Goal: Task Accomplishment & Management: Complete application form

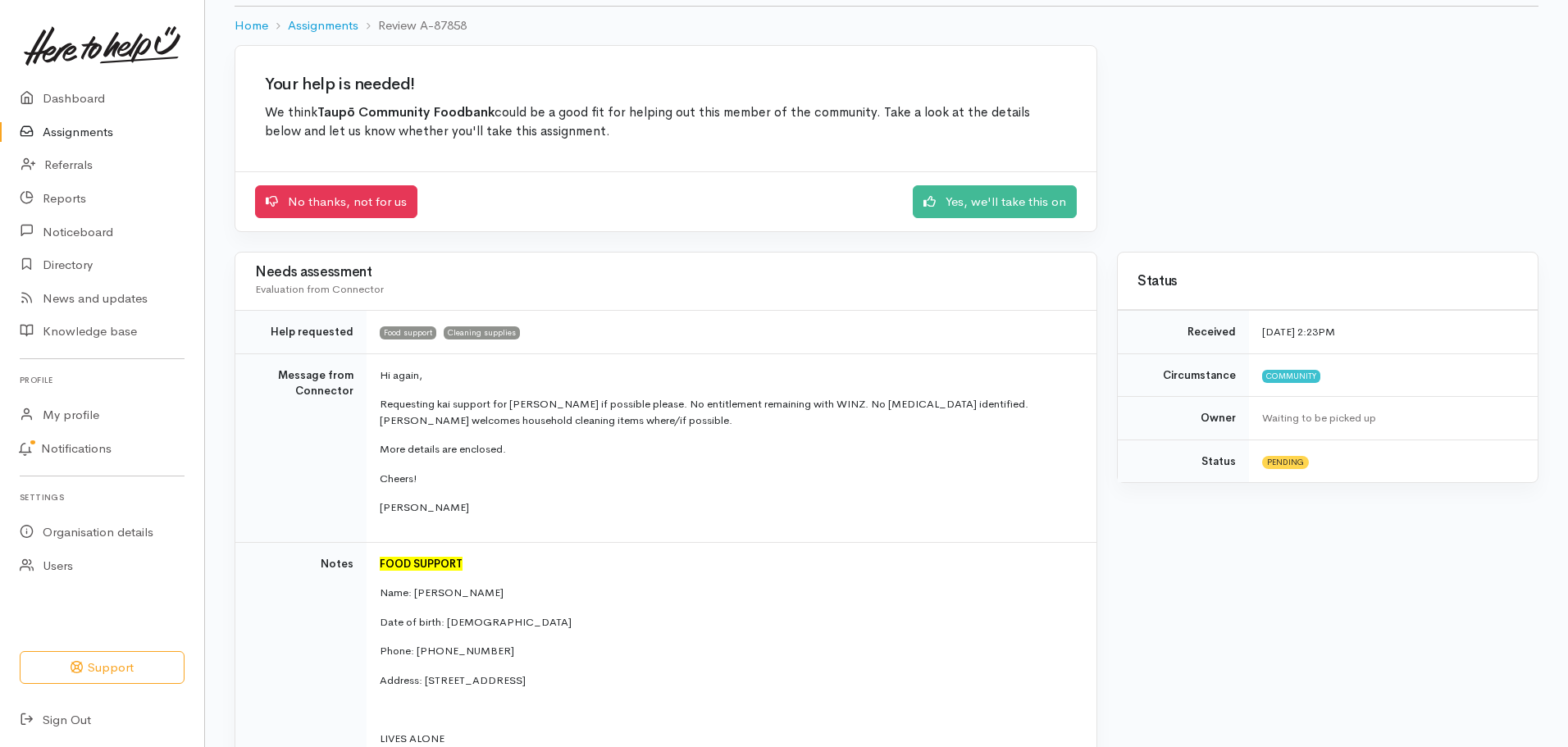
scroll to position [98, 0]
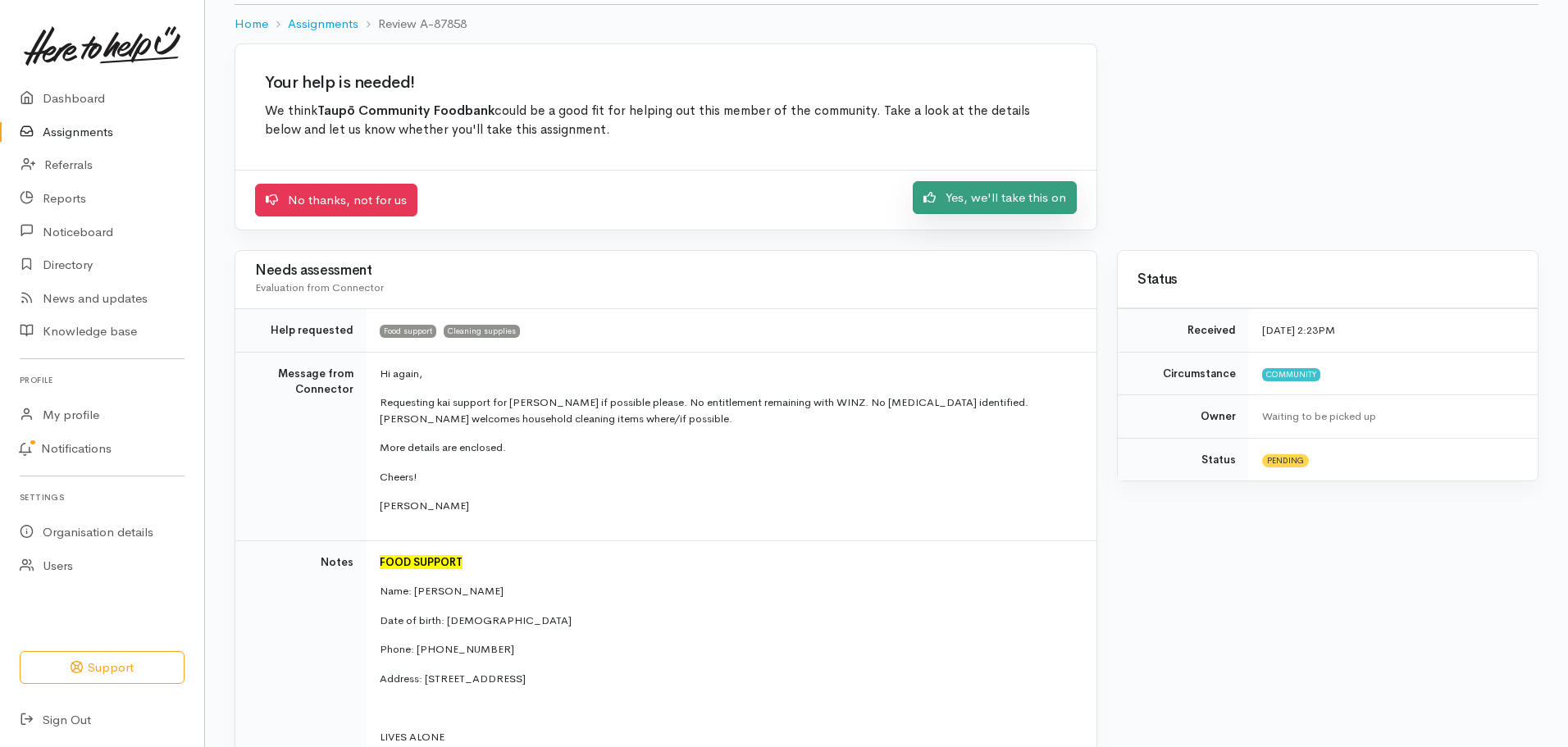
click at [985, 204] on link "Yes, we'll take this on" at bounding box center [995, 198] width 164 height 34
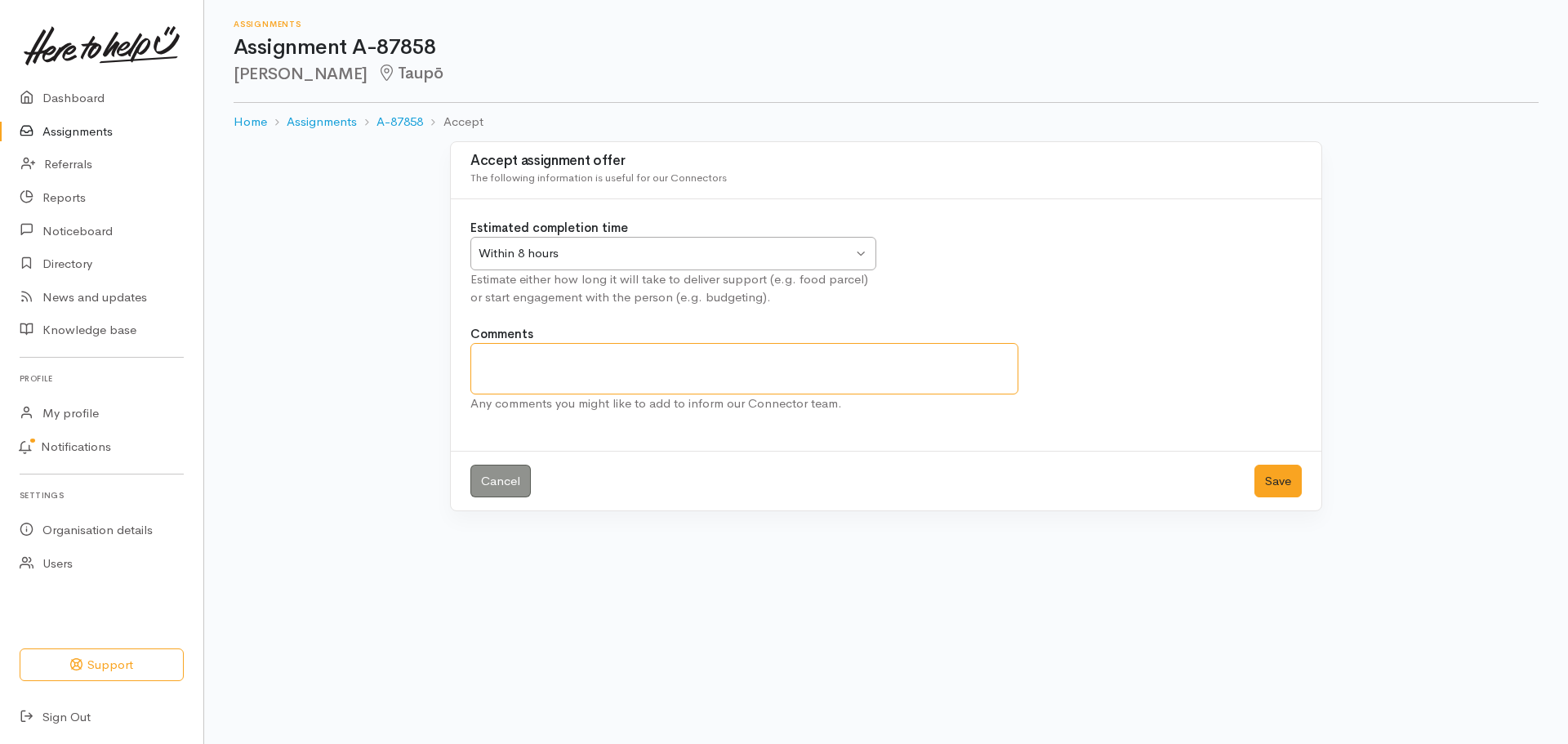
click at [494, 371] on textarea "Comments" at bounding box center [745, 369] width 548 height 52
click at [616, 360] on textarea "Last referral via HTHU Client must engage with Tupo Budget" at bounding box center [745, 369] width 548 height 52
click at [624, 379] on textarea "Last referral via HTHU - Client must engage with Tupo Budget" at bounding box center [745, 369] width 548 height 52
click at [708, 381] on textarea "Last referral via HTHU - Client must engage with Taupo Budget" at bounding box center [745, 369] width 548 height 52
type textarea "Last referral via HTHU - Client must engage with Taupo Budget Advisory"
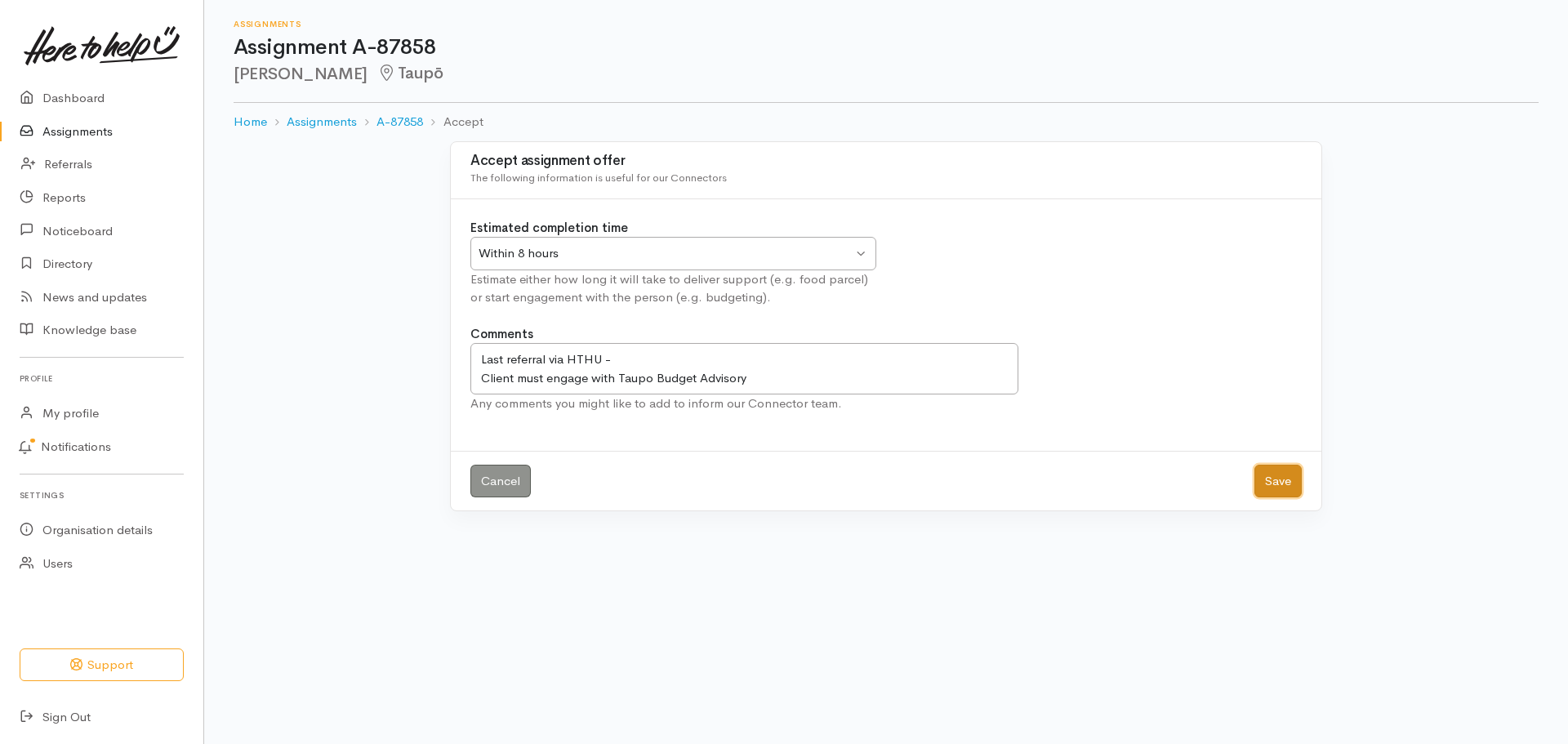
click at [1289, 473] on button "Save" at bounding box center [1278, 482] width 47 height 34
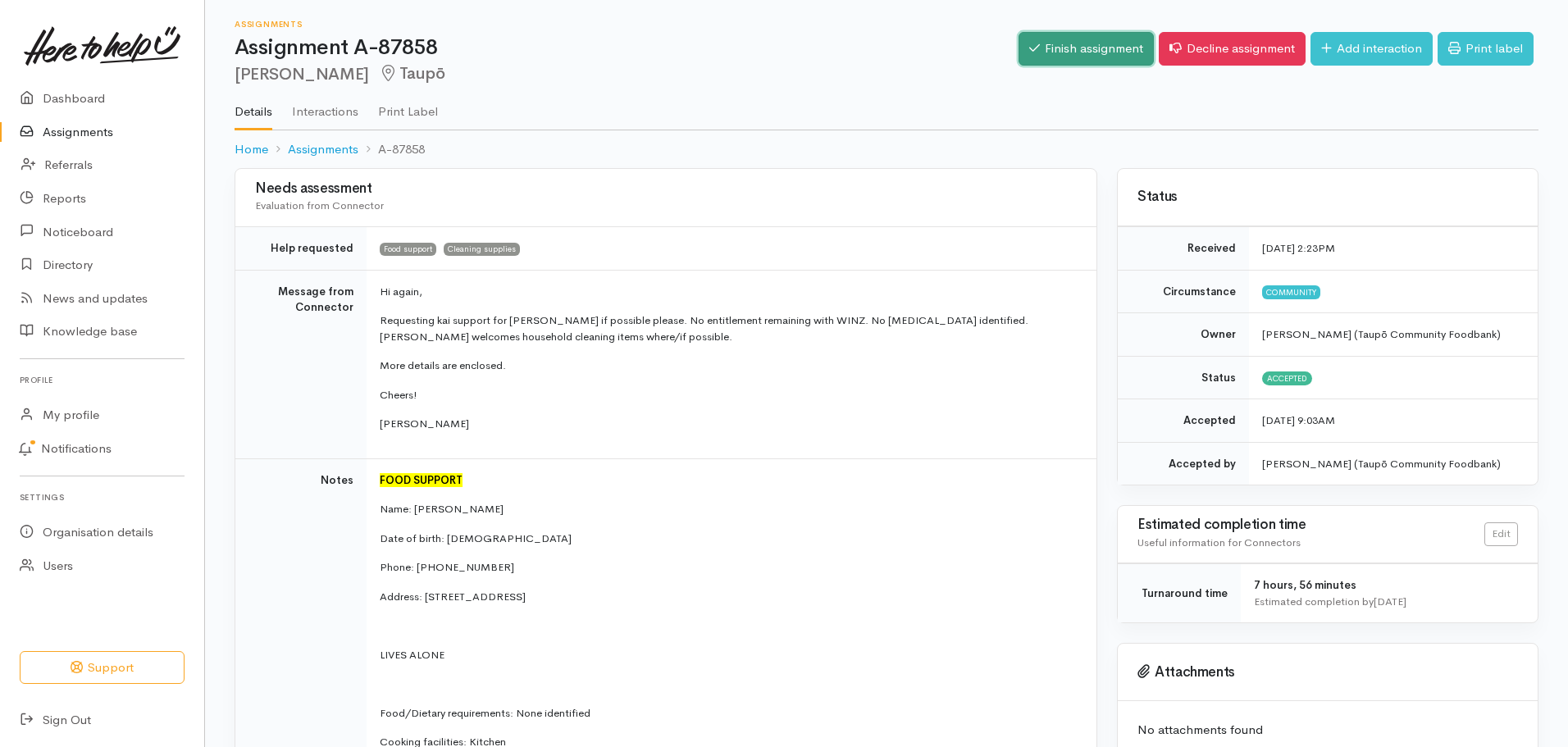
click at [1087, 43] on link "Finish assignment" at bounding box center [1087, 48] width 135 height 34
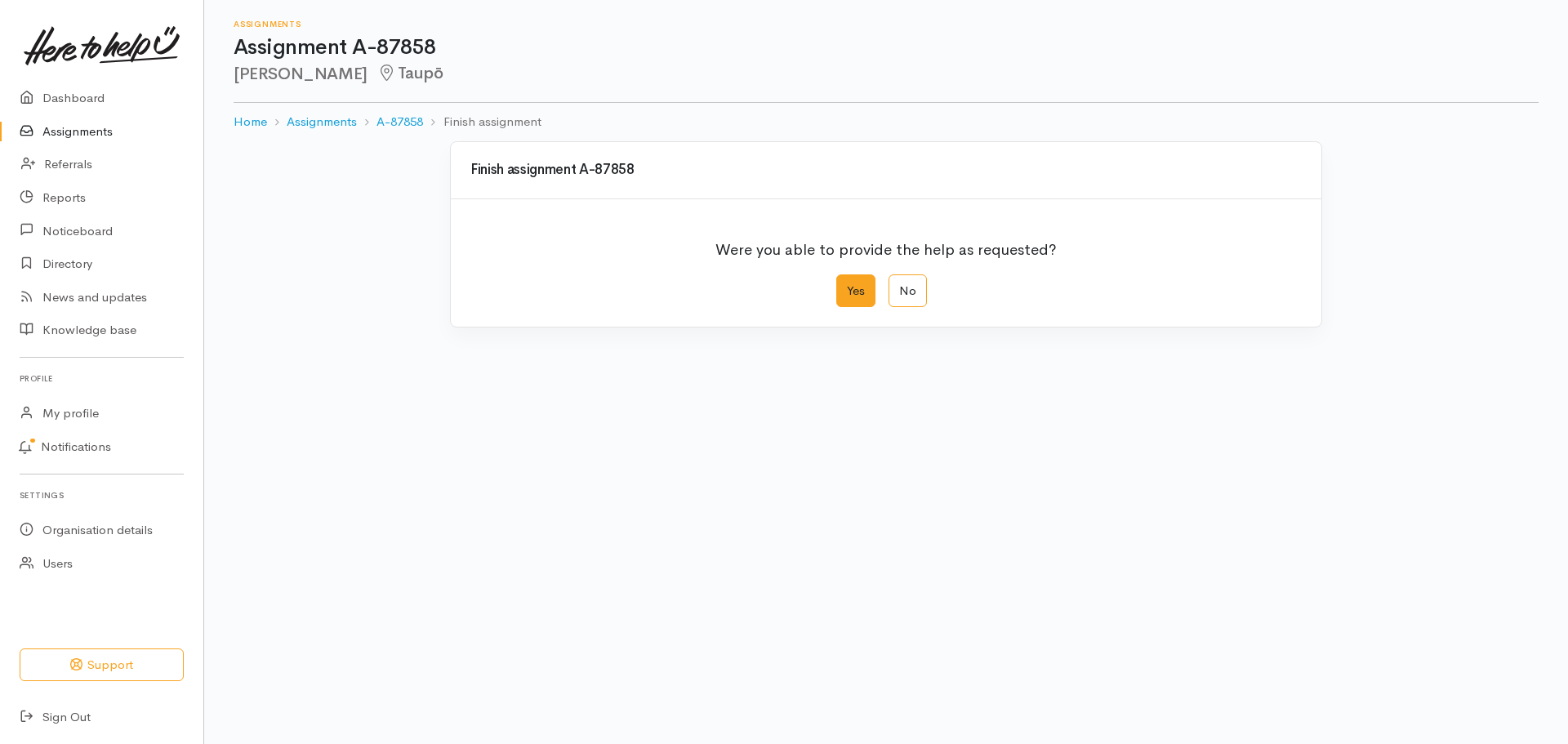
click at [859, 299] on label "Yes" at bounding box center [855, 291] width 39 height 34
click at [846, 285] on input "Yes" at bounding box center [841, 280] width 11 height 11
radio input "true"
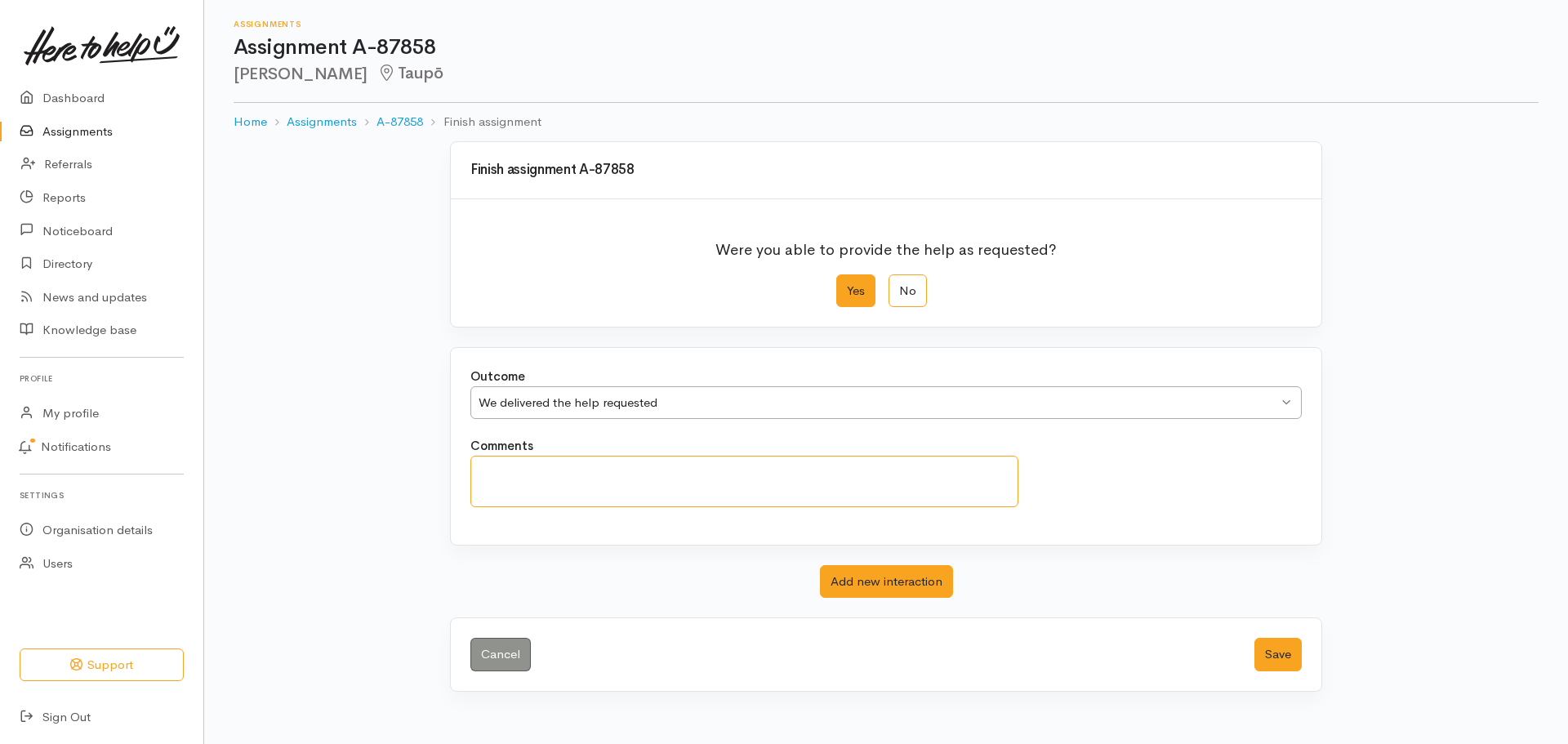
click at [486, 482] on textarea "Comments" at bounding box center [745, 482] width 548 height 52
type textarea "Could not get a answer from phone calls was left at gate"
click at [1286, 663] on button "Save" at bounding box center [1278, 655] width 47 height 34
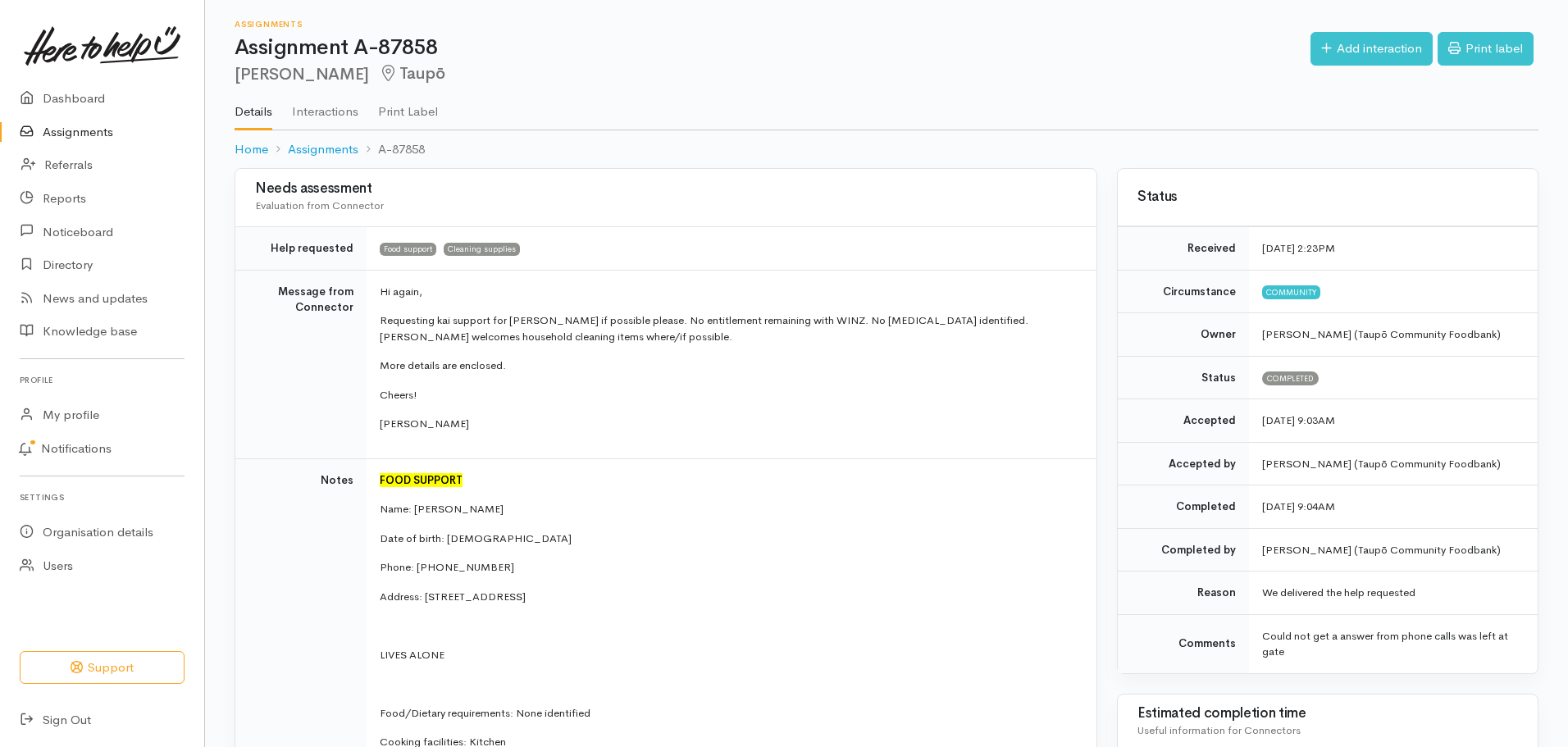
click at [59, 134] on link "Assignments" at bounding box center [102, 132] width 205 height 34
